Goal: Find contact information: Find contact information

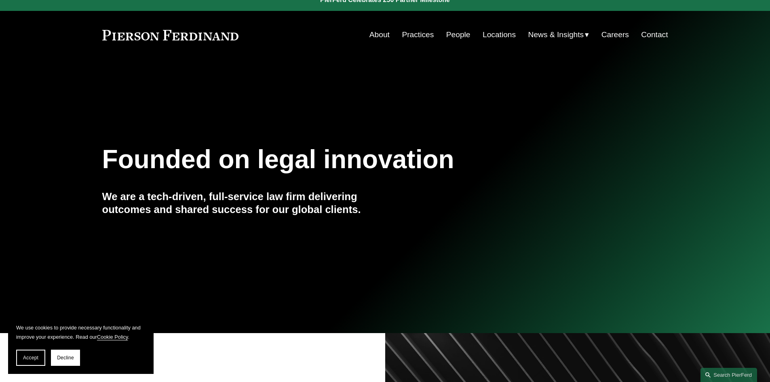
scroll to position [13, 0]
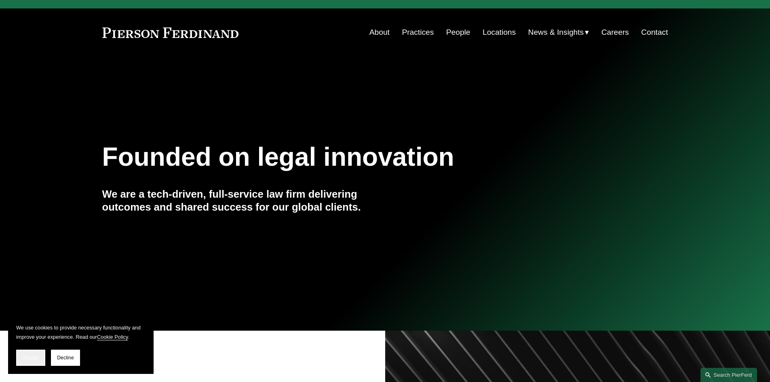
click at [41, 355] on button "Accept" at bounding box center [30, 358] width 29 height 16
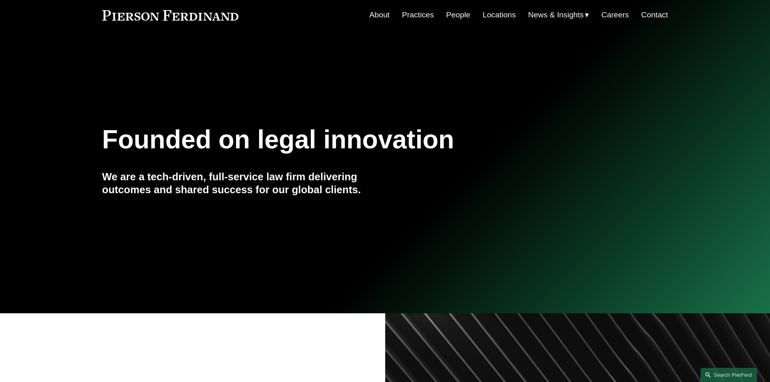
scroll to position [0, 0]
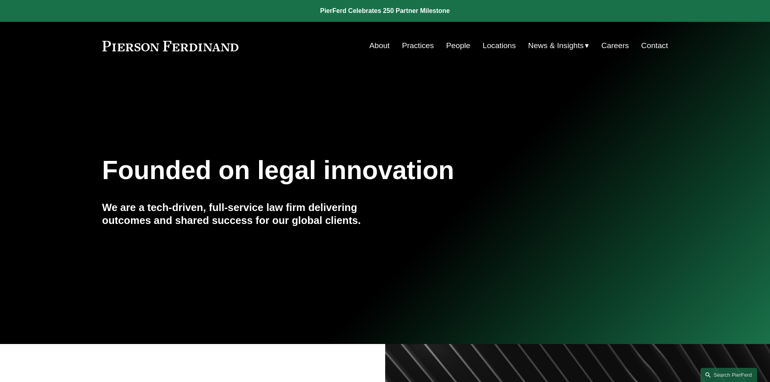
click at [486, 45] on link "Locations" at bounding box center [499, 45] width 33 height 15
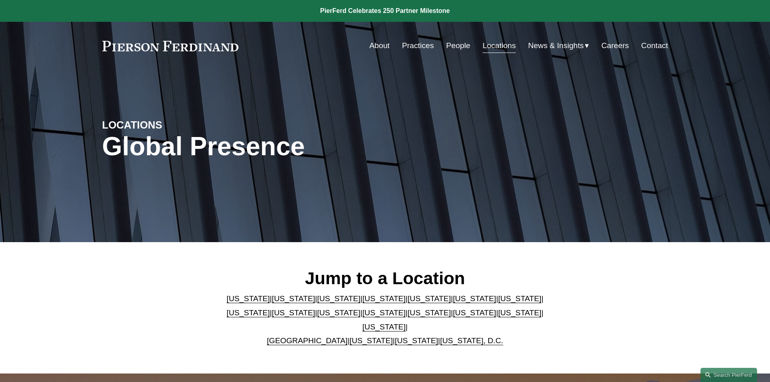
click at [317, 303] on link "[US_STATE]" at bounding box center [338, 298] width 43 height 8
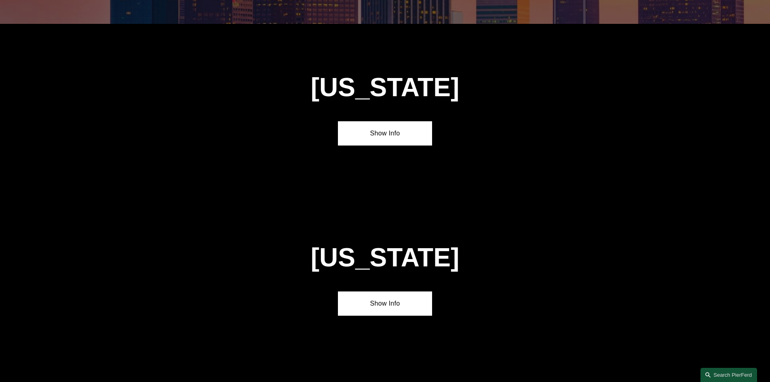
scroll to position [710, 0]
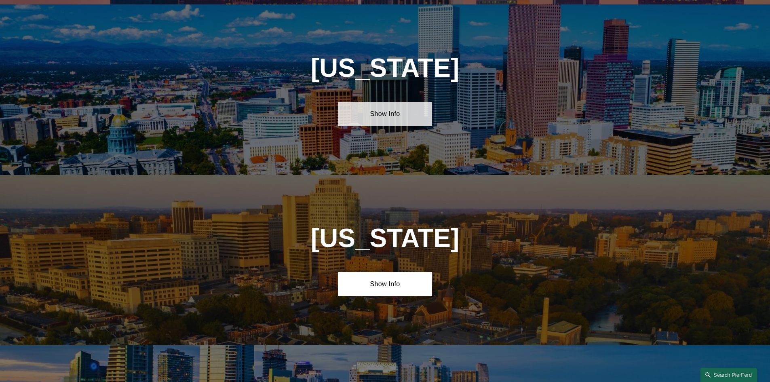
click at [380, 113] on link "Show Info" at bounding box center [385, 114] width 94 height 24
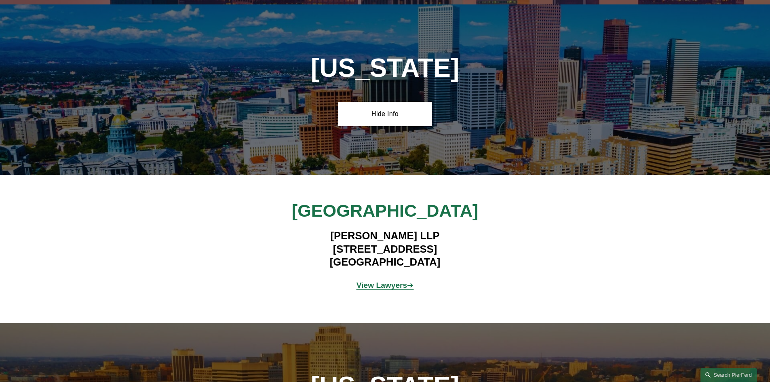
click at [370, 281] on strong "View Lawyers" at bounding box center [382, 285] width 51 height 8
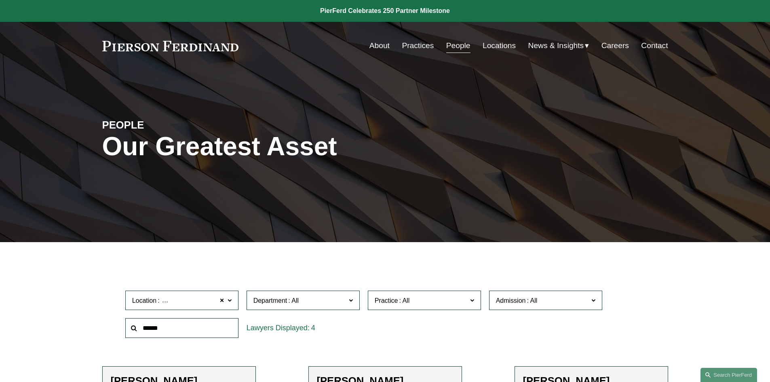
click at [607, 43] on link "Careers" at bounding box center [615, 45] width 27 height 15
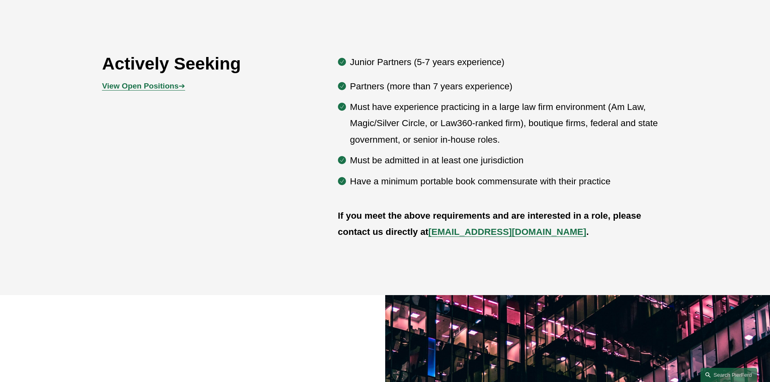
scroll to position [499, 0]
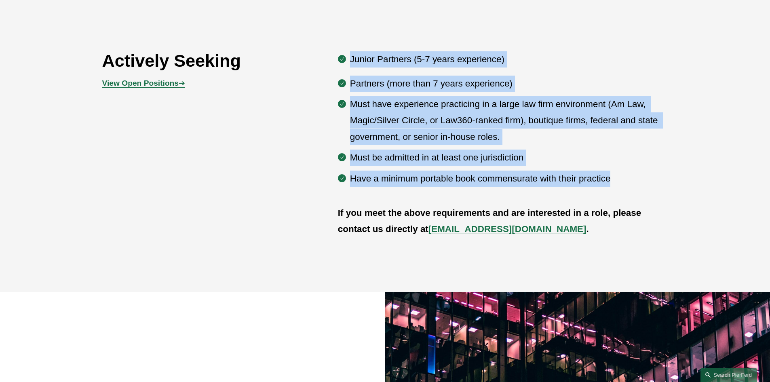
drag, startPoint x: 622, startPoint y: 180, endPoint x: 351, endPoint y: 53, distance: 299.6
click at [351, 53] on div "Junior Partners (5-7 years experience) Partners (more than 7 years experience) …" at bounding box center [503, 118] width 330 height 135
copy div "Junior Partners (5-7 years experience) Partners (more than 7 years experience) …"
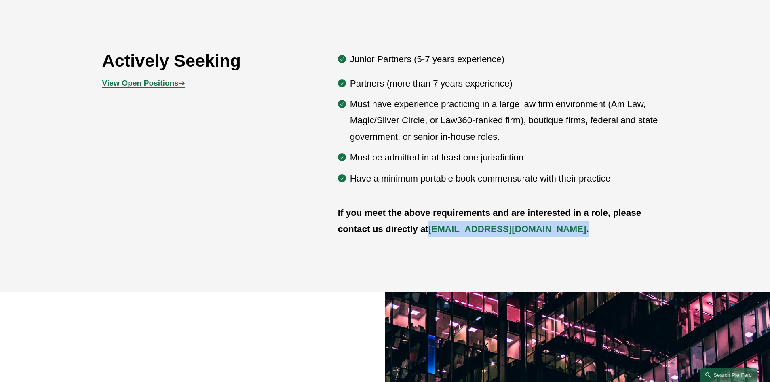
drag, startPoint x: 541, startPoint y: 232, endPoint x: 432, endPoint y: 226, distance: 110.1
click at [432, 226] on p "If you meet the above requirements and are interested in a role, please contact…" at bounding box center [503, 221] width 330 height 33
copy p "recruit@pierferd.com ."
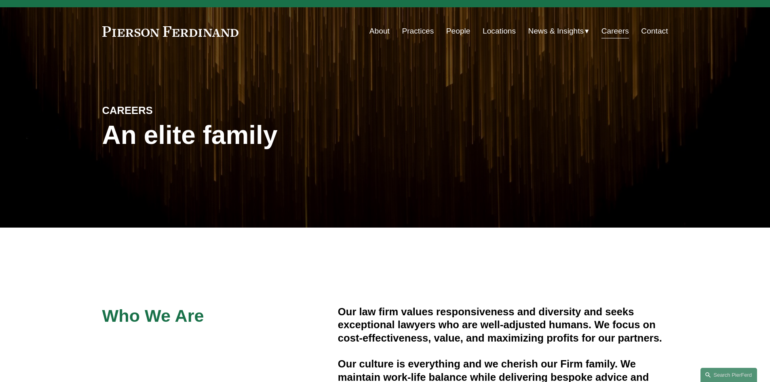
scroll to position [0, 0]
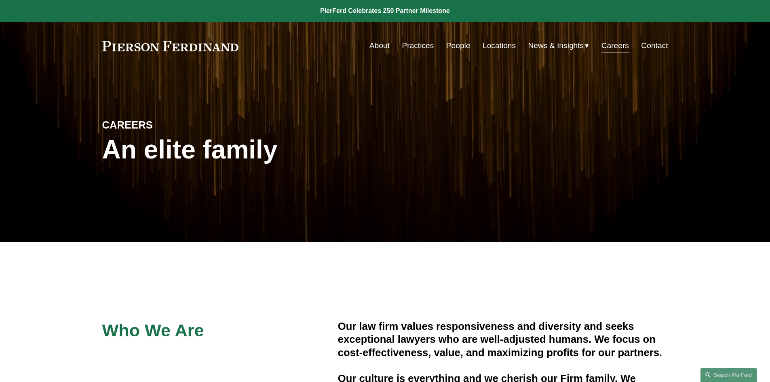
click at [499, 47] on link "Locations" at bounding box center [499, 45] width 33 height 15
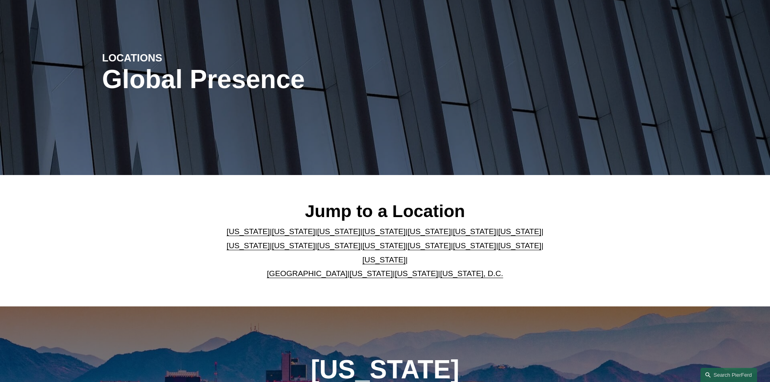
scroll to position [68, 0]
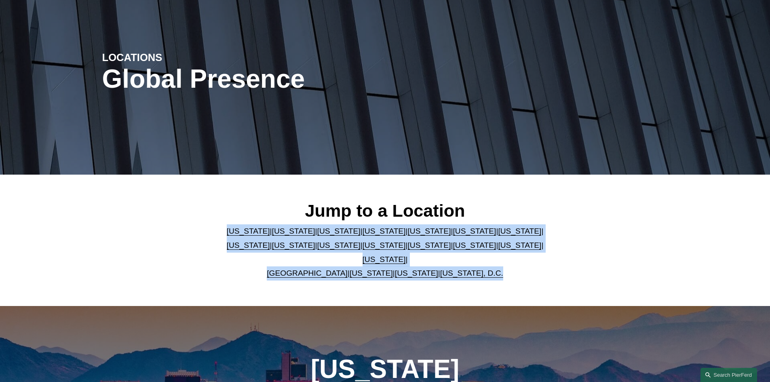
drag, startPoint x: 216, startPoint y: 233, endPoint x: 501, endPoint y: 272, distance: 287.8
click at [501, 273] on div "Jump to a Location [US_STATE] | [US_STATE] | [US_STATE] | [US_STATE] | [US_STAT…" at bounding box center [385, 240] width 770 height 80
copy p "[US_STATE] | [US_STATE] | [US_STATE] | [US_STATE] | [US_STATE] | [US_STATE] | […"
